Goal: Task Accomplishment & Management: Manage account settings

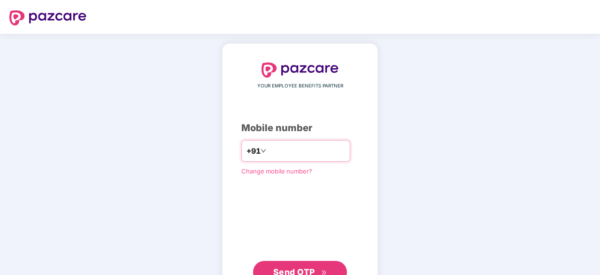
click at [268, 150] on input "number" at bounding box center [306, 150] width 77 height 15
type input "**********"
click at [290, 268] on span "Send OTP" at bounding box center [294, 272] width 42 height 10
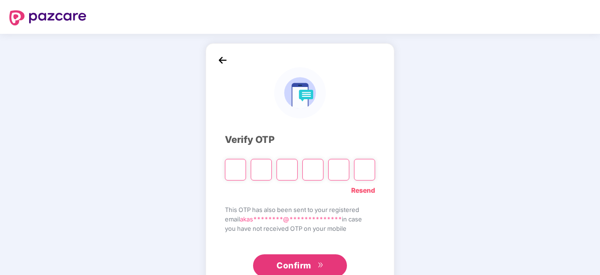
type input "*"
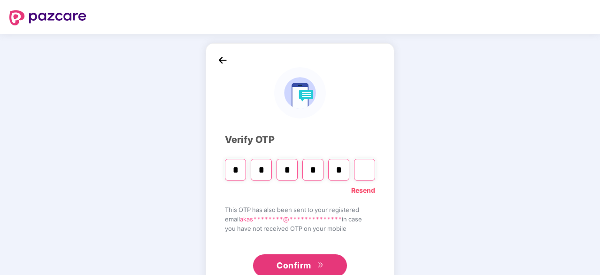
type input "*"
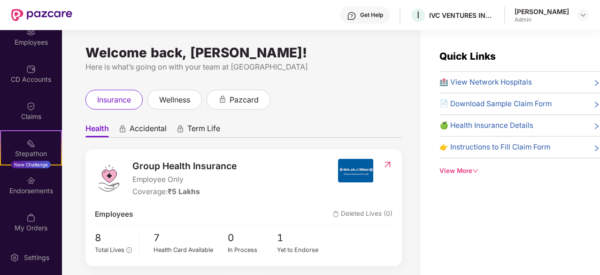
scroll to position [87, 0]
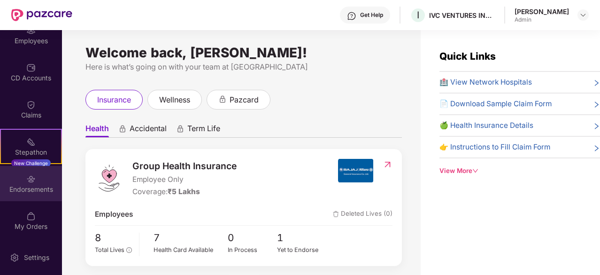
click at [29, 183] on img at bounding box center [30, 178] width 9 height 9
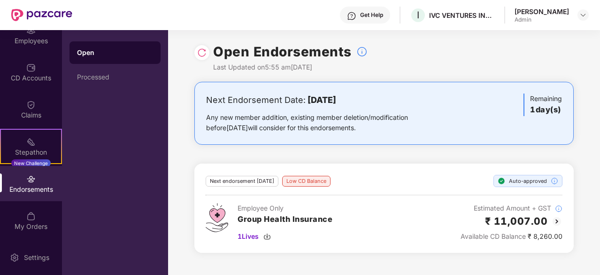
click at [587, 105] on div "Next Endorsement Date: [DATE] Any new member addition, existing member deletion…" at bounding box center [384, 173] width 432 height 182
click at [558, 218] on img at bounding box center [557, 221] width 11 height 11
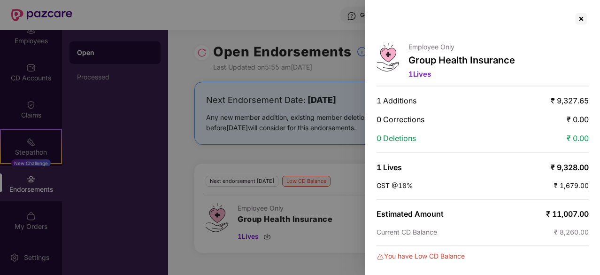
click at [441, 121] on div "0 Corrections ₹ 0.00" at bounding box center [483, 119] width 212 height 9
click at [581, 16] on div at bounding box center [581, 18] width 15 height 15
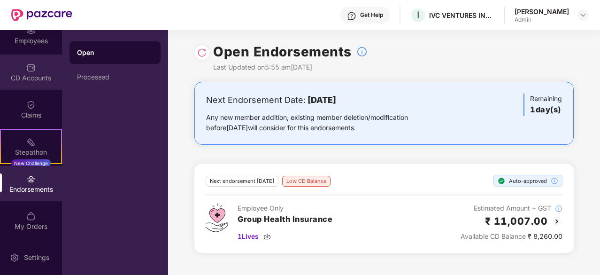
click at [29, 71] on img at bounding box center [30, 67] width 9 height 9
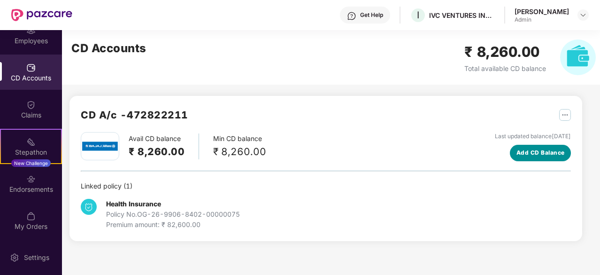
click at [533, 152] on span "Add CD Balance" at bounding box center [541, 152] width 48 height 9
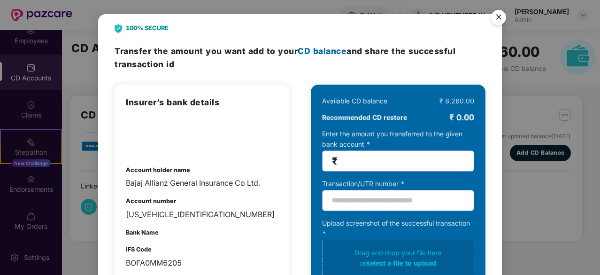
click at [348, 162] on input "number" at bounding box center [402, 161] width 125 height 11
type input "****"
click at [351, 203] on input "text" at bounding box center [398, 200] width 152 height 21
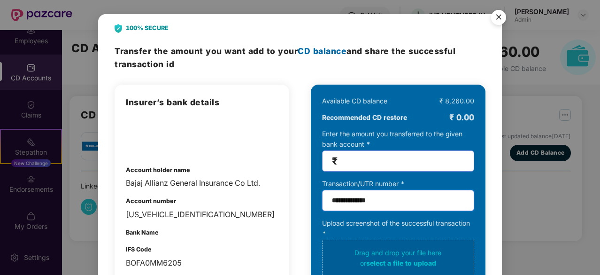
type input "**********"
click at [414, 22] on div "**********" at bounding box center [300, 208] width 404 height 388
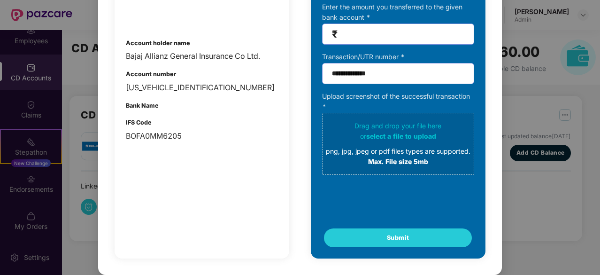
scroll to position [132, 0]
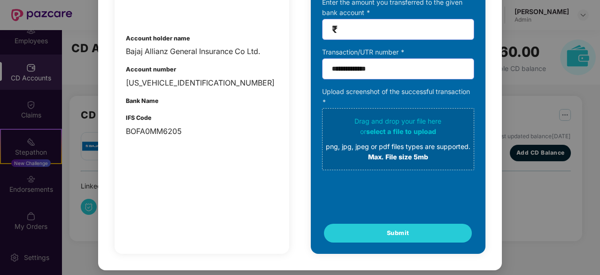
click at [386, 143] on div "png, jpg, jpeg or pdf files types are supported." at bounding box center [398, 146] width 145 height 10
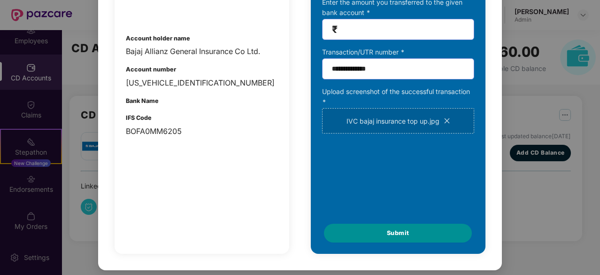
click at [397, 237] on span "Submit" at bounding box center [398, 232] width 23 height 9
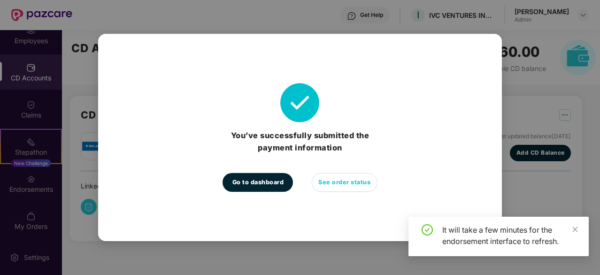
click at [339, 182] on span "See order status" at bounding box center [345, 182] width 52 height 9
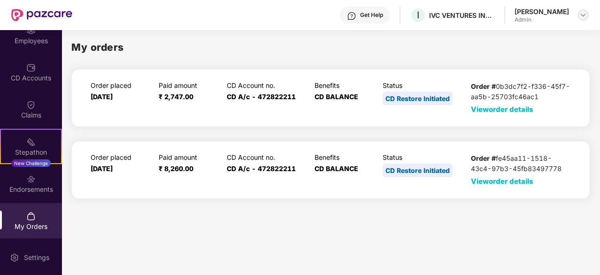
click at [582, 16] on img at bounding box center [584, 15] width 8 height 8
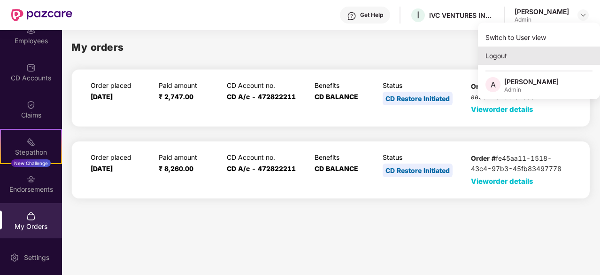
click at [499, 58] on div "Logout" at bounding box center [539, 56] width 122 height 18
